Goal: Task Accomplishment & Management: Use online tool/utility

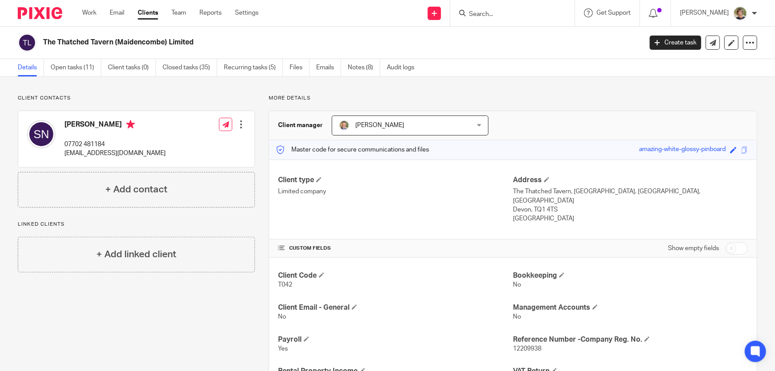
click at [516, 15] on input "Search" at bounding box center [508, 15] width 80 height 8
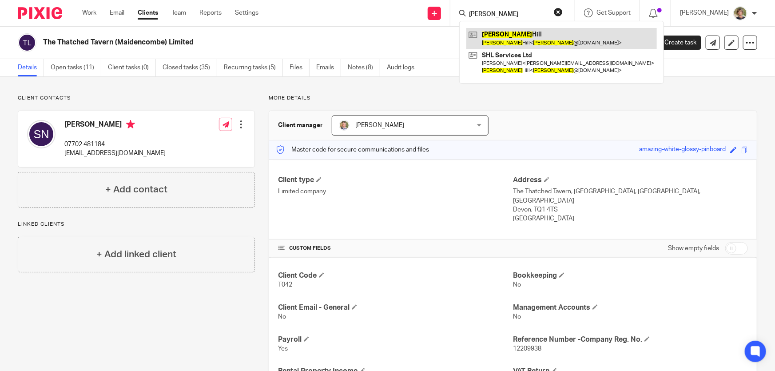
type input "lynsey"
click at [523, 41] on link at bounding box center [561, 38] width 191 height 20
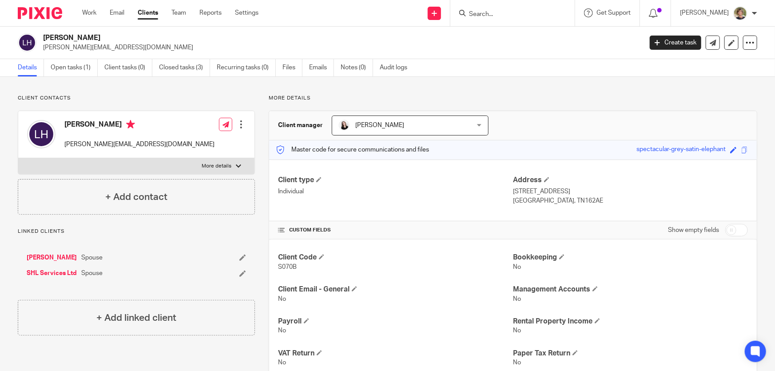
click at [44, 273] on link "SHL Services Ltd" at bounding box center [52, 273] width 50 height 9
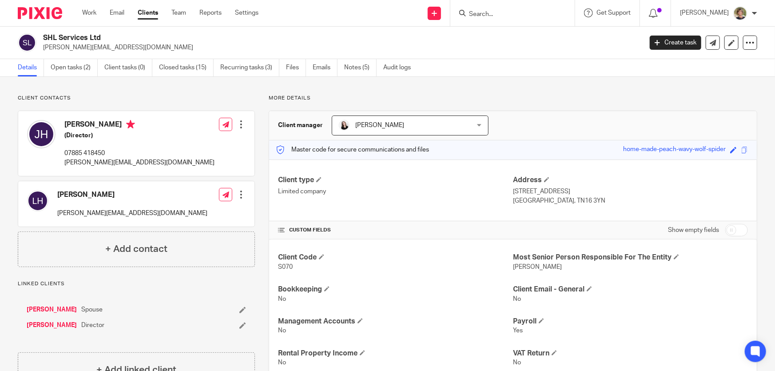
click at [48, 308] on link "[PERSON_NAME]" at bounding box center [52, 309] width 50 height 9
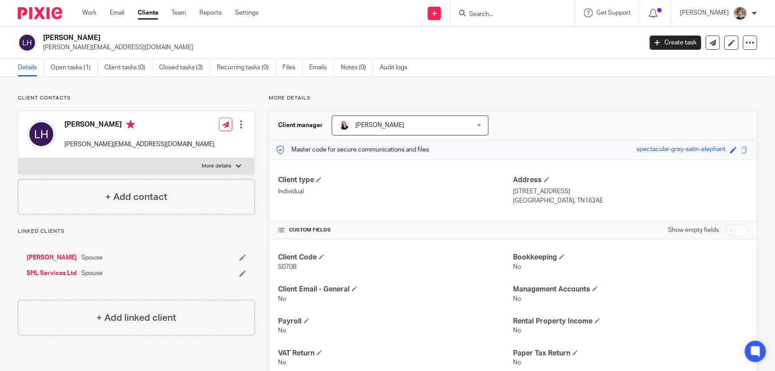
drag, startPoint x: 117, startPoint y: 48, endPoint x: 36, endPoint y: 46, distance: 81.3
click at [36, 46] on div "Lyndsey Hill lyndsey@stage-tiers.co.uk" at bounding box center [327, 42] width 619 height 19
click at [159, 47] on p "lyndsey@stage-tiers.co.uk" at bounding box center [339, 47] width 593 height 9
drag, startPoint x: 118, startPoint y: 47, endPoint x: 43, endPoint y: 49, distance: 74.6
click at [43, 49] on p "lyndsey@stage-tiers.co.uk" at bounding box center [339, 47] width 593 height 9
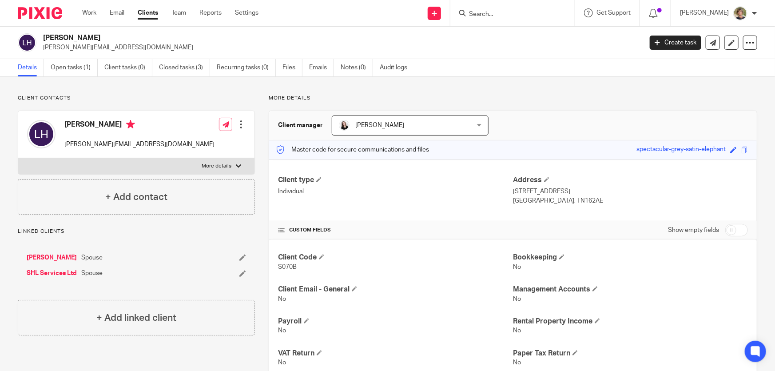
copy p "lyndsey@stage-tiers.co.uk"
click at [87, 13] on link "Work" at bounding box center [89, 12] width 14 height 9
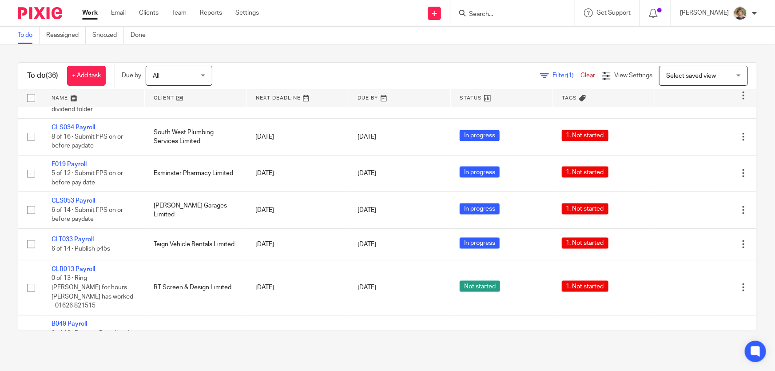
scroll to position [686, 0]
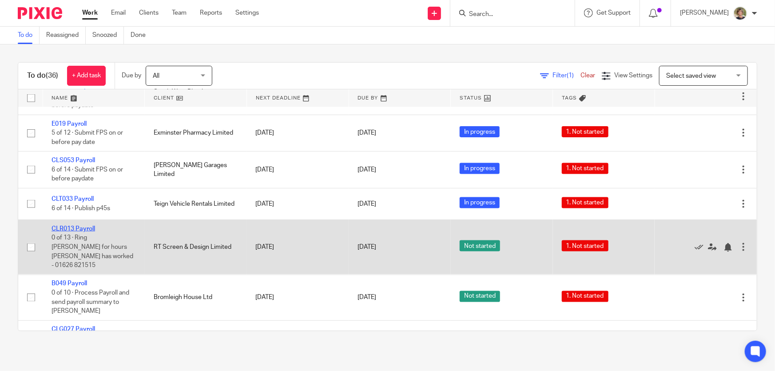
click at [54, 226] on link "CLR013 Payroll" at bounding box center [74, 229] width 44 height 6
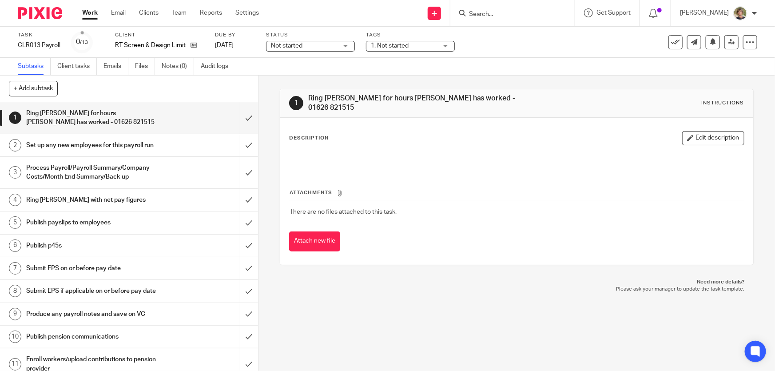
click at [350, 47] on div "Not started Not started" at bounding box center [310, 46] width 89 height 11
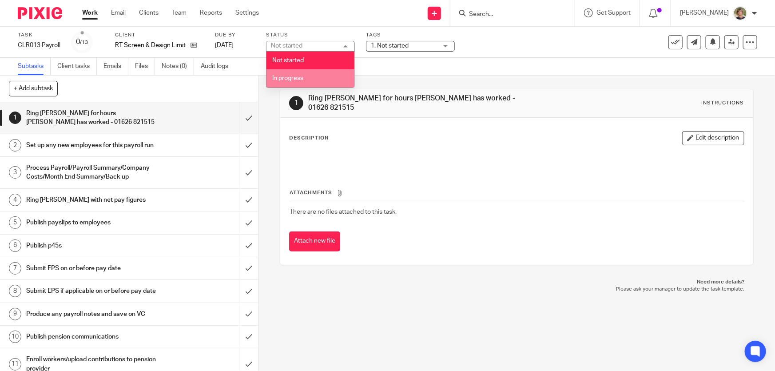
click at [302, 79] on span "In progress" at bounding box center [287, 78] width 31 height 6
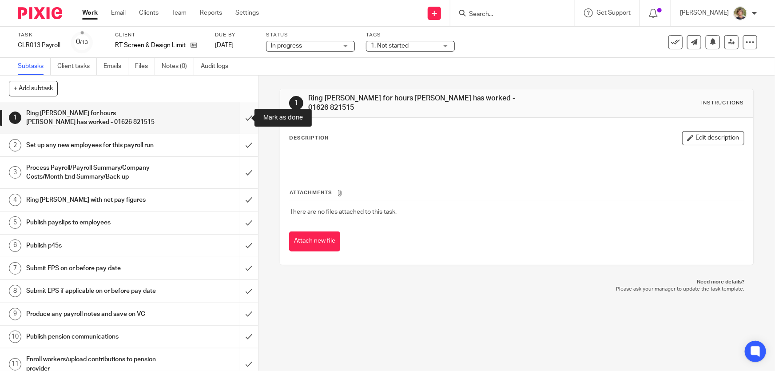
click at [240, 115] on input "submit" at bounding box center [129, 118] width 258 height 32
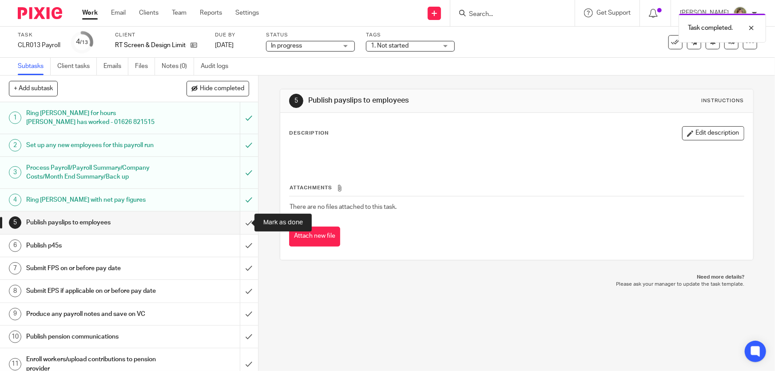
click at [238, 222] on input "submit" at bounding box center [129, 222] width 258 height 22
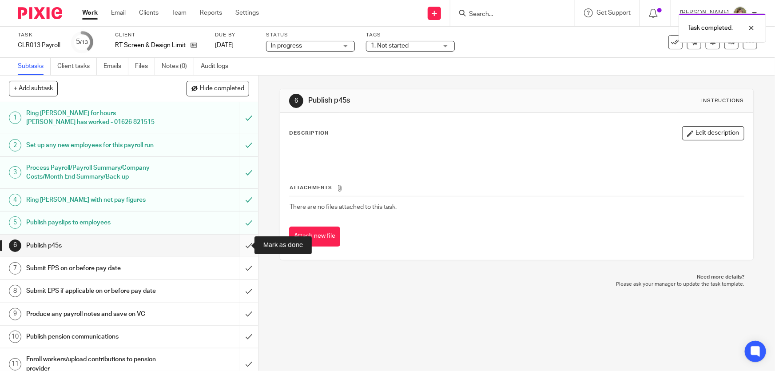
click at [240, 244] on input "submit" at bounding box center [129, 245] width 258 height 22
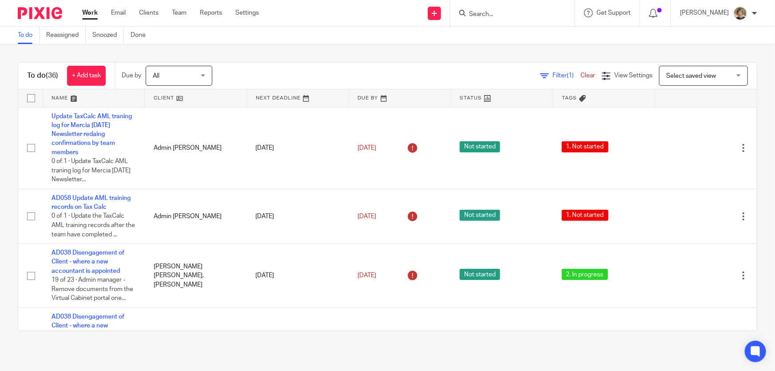
click at [739, 13] on img at bounding box center [740, 13] width 14 height 14
click at [718, 62] on span "Logout" at bounding box center [716, 62] width 20 height 6
